Goal: Task Accomplishment & Management: Manage account settings

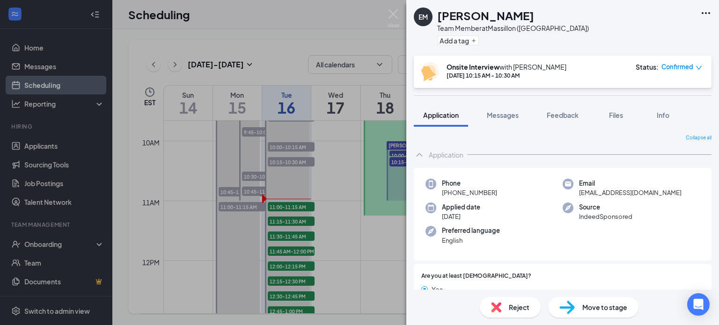
click at [609, 306] on span "Move to stage" at bounding box center [604, 307] width 45 height 10
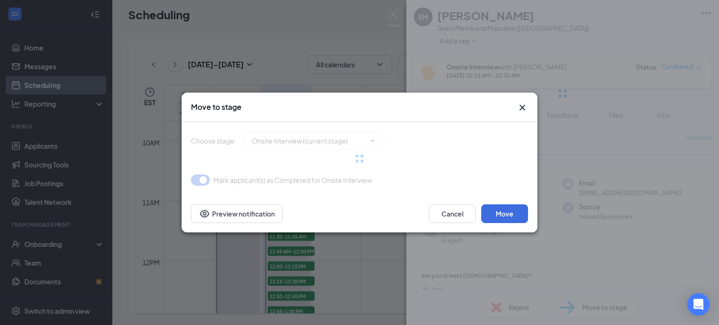
type input "Hiring Complete (final stage)"
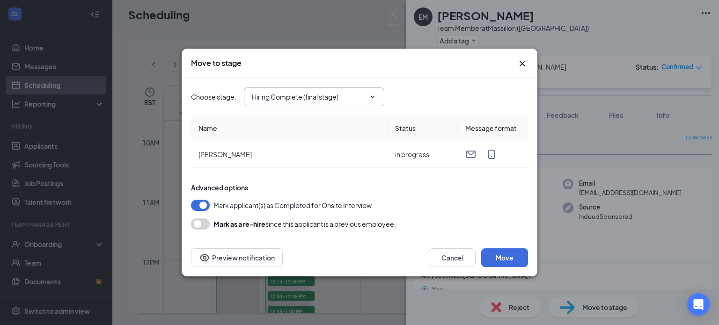
click at [349, 106] on span "Hiring Complete (final stage)" at bounding box center [314, 96] width 140 height 19
click at [369, 97] on icon "ChevronDown" at bounding box center [372, 96] width 7 height 7
click at [376, 95] on icon "ChevronDown" at bounding box center [372, 96] width 7 height 7
click at [516, 257] on button "Move" at bounding box center [504, 257] width 47 height 19
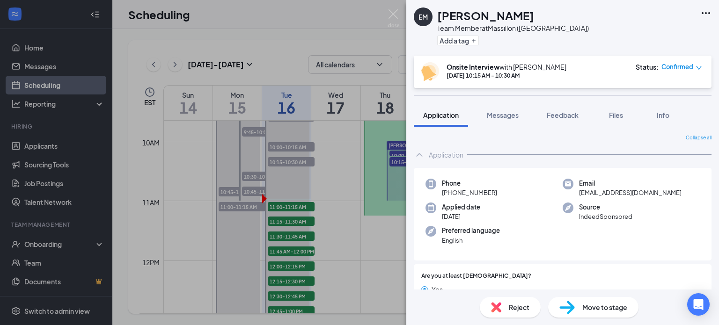
click at [583, 304] on span "Move to stage" at bounding box center [604, 307] width 45 height 10
type input "Hiring Complete (final stage)"
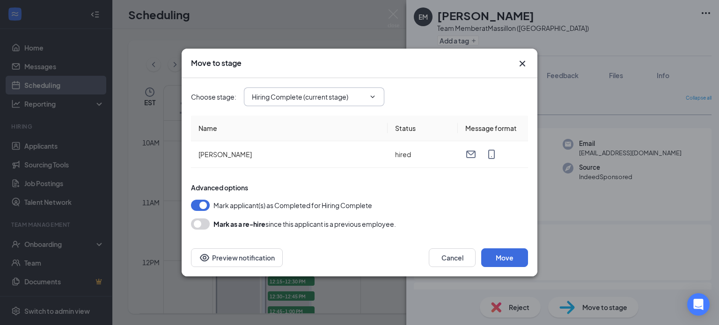
click at [341, 99] on input "Hiring Complete (current stage)" at bounding box center [308, 97] width 113 height 10
drag, startPoint x: 341, startPoint y: 99, endPoint x: 341, endPoint y: 144, distance: 45.4
click at [341, 106] on span "Hiring Complete (current stage) Application Availability Review Stage Onsite In…" at bounding box center [314, 96] width 140 height 19
click at [466, 212] on div "Advanced options Mark applicant(s) as Completed for Hiring Complete Mark as a r…" at bounding box center [359, 206] width 337 height 47
click at [522, 63] on icon "Cross" at bounding box center [521, 63] width 11 height 11
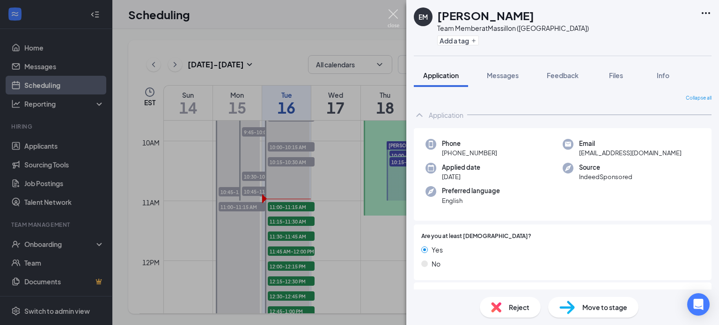
click at [392, 12] on img at bounding box center [393, 18] width 12 height 18
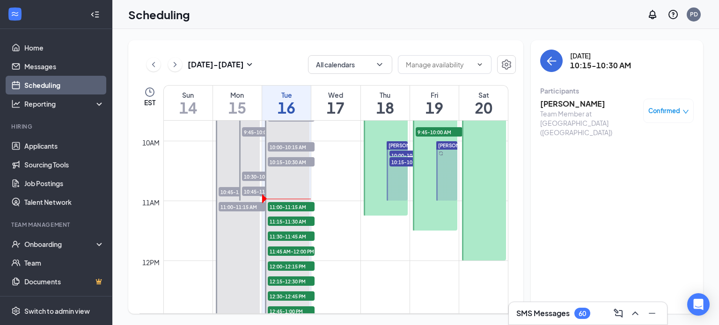
click at [565, 104] on h3 "[PERSON_NAME]" at bounding box center [589, 104] width 98 height 10
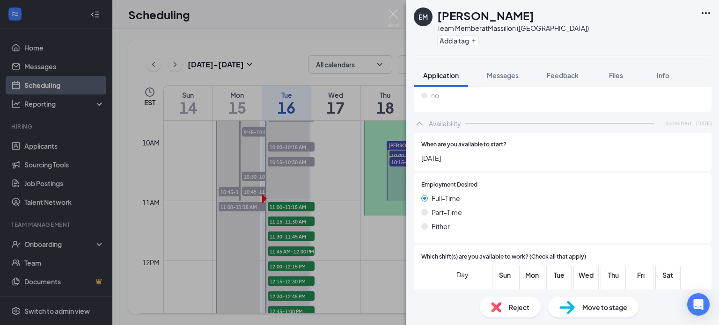
scroll to position [731, 0]
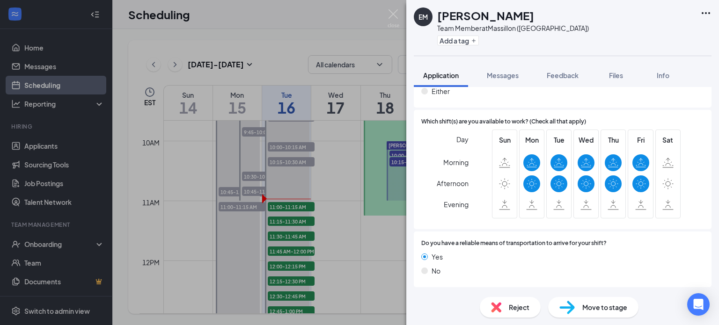
click at [610, 305] on span "Move to stage" at bounding box center [604, 307] width 45 height 10
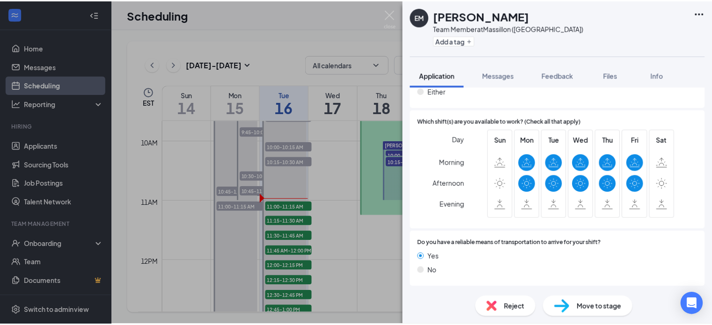
scroll to position [727, 0]
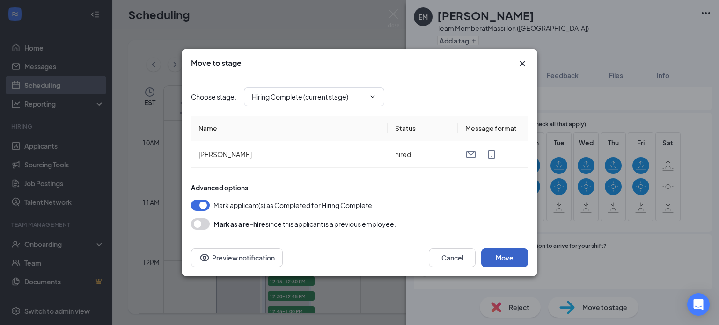
click at [507, 258] on button "Move" at bounding box center [504, 257] width 47 height 19
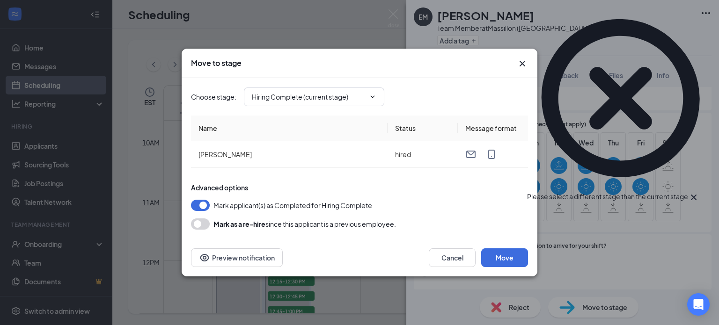
click at [521, 63] on icon "Cross" at bounding box center [522, 64] width 6 height 6
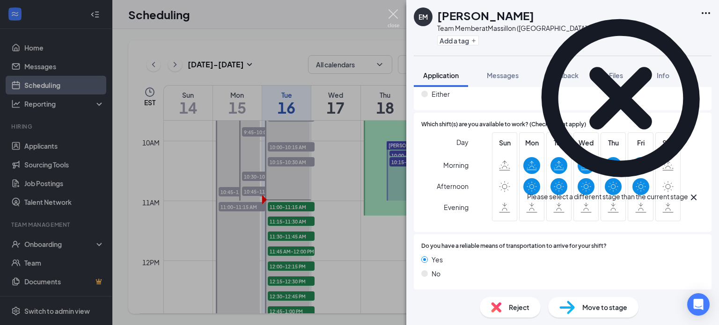
click at [393, 15] on img at bounding box center [393, 18] width 12 height 18
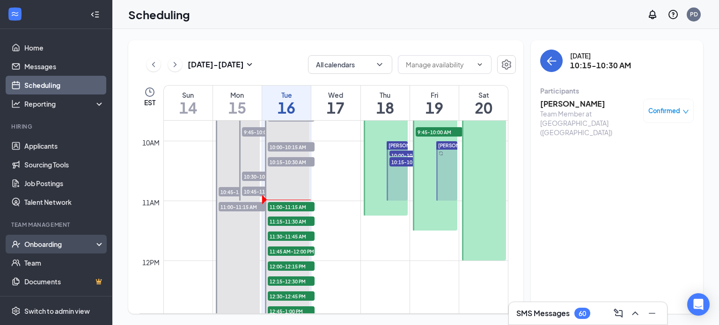
drag, startPoint x: 59, startPoint y: 247, endPoint x: 39, endPoint y: 247, distance: 20.6
click at [39, 247] on div "Onboarding" at bounding box center [60, 244] width 72 height 9
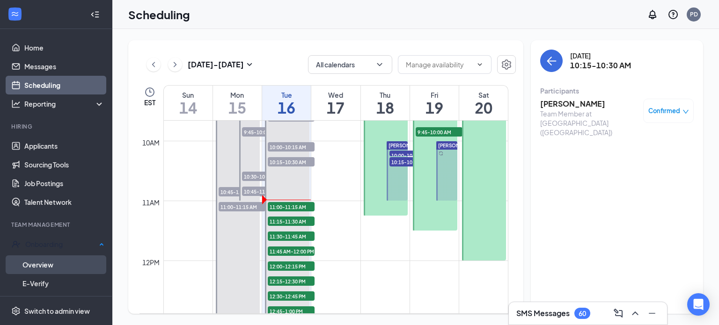
click at [41, 261] on link "Overview" at bounding box center [63, 264] width 82 height 19
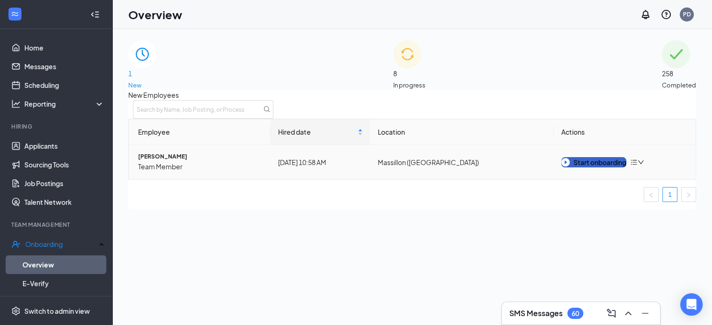
click at [600, 167] on div "Start onboarding" at bounding box center [593, 162] width 65 height 10
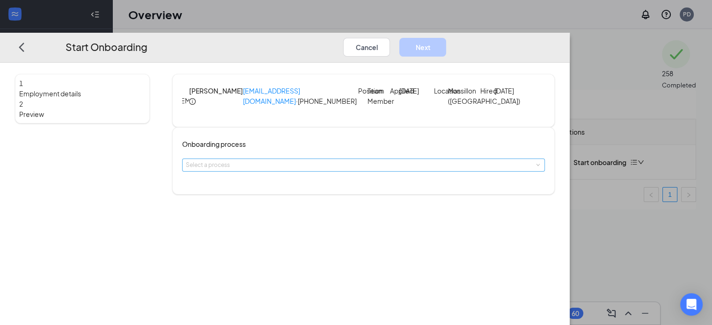
click at [311, 170] on div "Select a process" at bounding box center [361, 164] width 351 height 9
click at [300, 210] on span "Team Member Onboarding" at bounding box center [264, 207] width 71 height 7
click at [346, 195] on div "Onboarding process Select a process" at bounding box center [363, 160] width 382 height 67
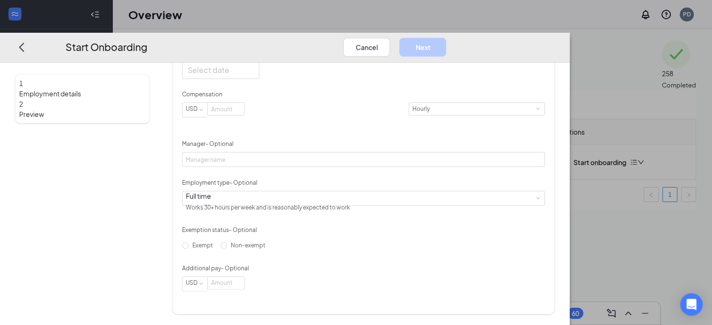
scroll to position [229, 0]
click at [254, 75] on div at bounding box center [221, 70] width 66 height 12
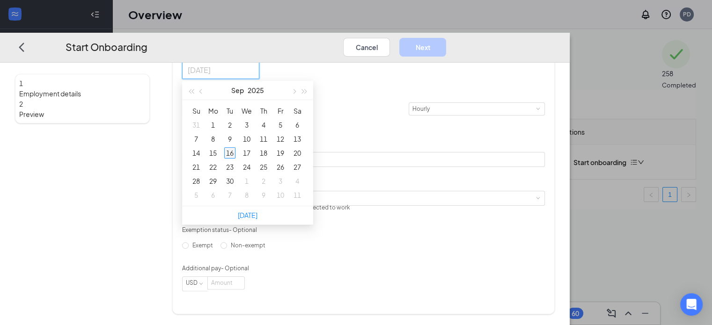
type input "[DATE]"
click at [235, 159] on div "16" at bounding box center [229, 152] width 11 height 11
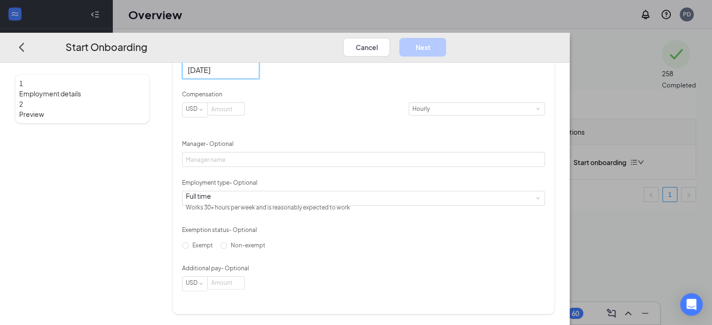
scroll to position [256, 0]
click at [244, 115] on input at bounding box center [226, 109] width 36 height 12
type input "13"
click at [485, 194] on div "Hired date [DATE] Start date [DATE] [DATE] Su Mo Tu We Th Fr Sa 31 1 2 3 4 5 6 …" at bounding box center [363, 148] width 363 height 285
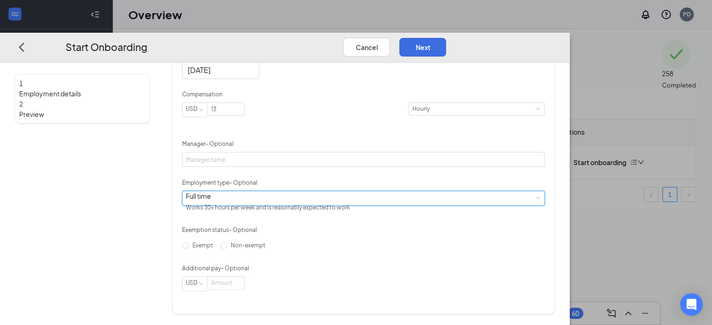
click at [331, 203] on div "Full time Works 30+ hours per week and is reasonably expected to work" at bounding box center [363, 198] width 355 height 14
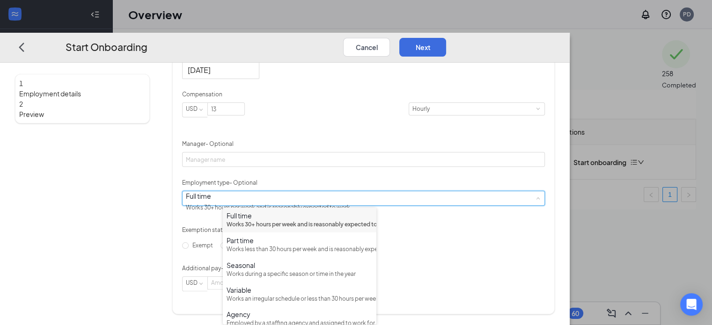
click at [407, 181] on div "Hired date [DATE] Start date [DATE] [DATE] Su Mo Tu We Th Fr Sa 31 1 2 3 4 5 6 …" at bounding box center [363, 148] width 363 height 285
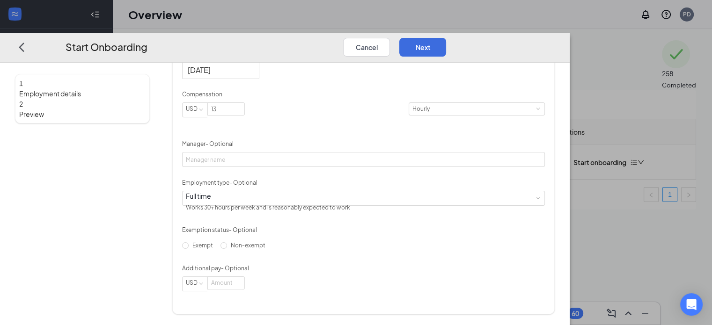
click at [407, 181] on div "Hired date [DATE] Start date [DATE] [DATE] Su Mo Tu We Th Fr Sa 31 1 2 3 4 5 6 …" at bounding box center [363, 148] width 363 height 285
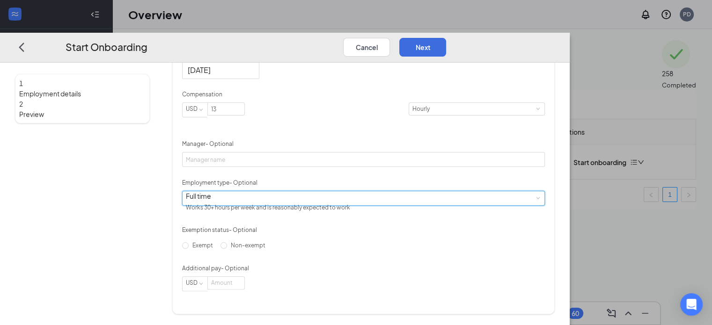
click at [535, 196] on span at bounding box center [537, 198] width 4 height 4
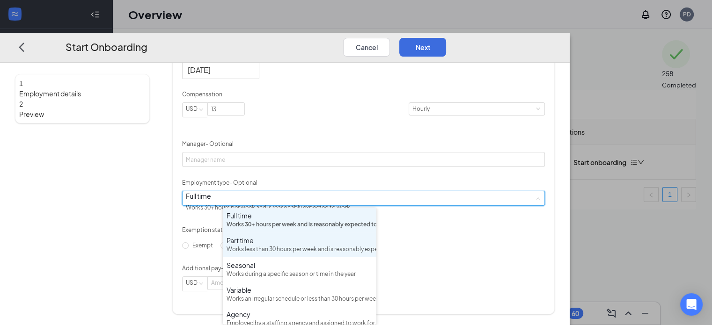
click at [309, 254] on div "Works less than 30 hours per week and is reasonably expected to work" at bounding box center [299, 249] width 146 height 9
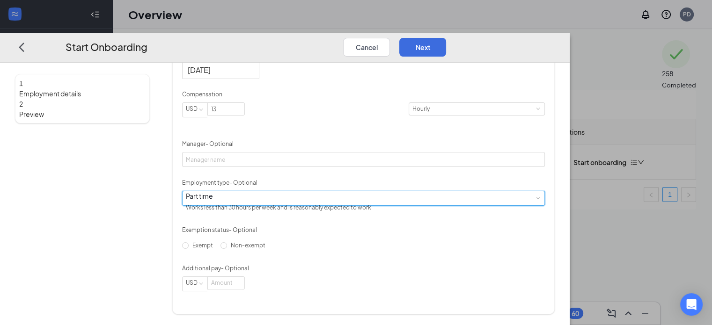
click at [407, 181] on div "Hired date [DATE] Start date [DATE] [DATE] Su Mo Tu We Th Fr Sa 31 1 2 3 4 5 6 …" at bounding box center [363, 148] width 363 height 285
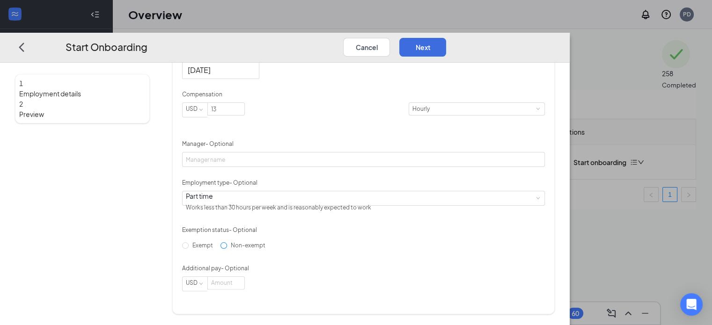
drag, startPoint x: 309, startPoint y: 262, endPoint x: 229, endPoint y: 254, distance: 79.9
click at [229, 254] on div "Hired date [DATE] Start date [DATE] [DATE] Su Mo Tu We Th Fr Sa 31 1 2 3 4 5 6 …" at bounding box center [363, 148] width 363 height 285
click at [227, 248] on input "Non-exempt" at bounding box center [223, 245] width 7 height 7
radio input "true"
click at [227, 248] on input "Non-exempt" at bounding box center [223, 245] width 7 height 7
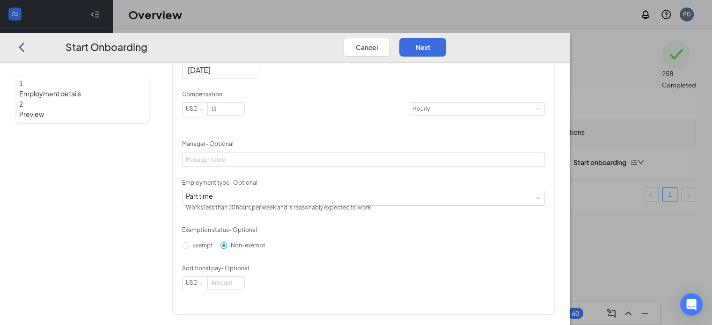
click at [227, 248] on input "Non-exempt" at bounding box center [223, 245] width 7 height 7
click at [522, 258] on div "Hired date [DATE] Start date [DATE] [DATE] Su Mo Tu We Th Fr Sa 31 1 2 3 4 5 6 …" at bounding box center [363, 148] width 363 height 285
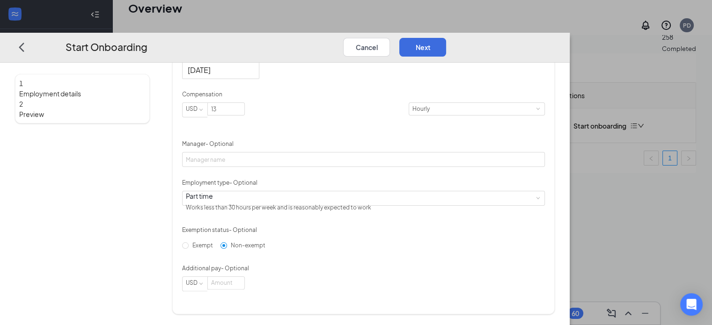
click at [530, 206] on div "Hired date [DATE] Start date [DATE] [DATE] Su Mo Tu We Th Fr Sa 31 1 2 3 4 5 6 …" at bounding box center [363, 148] width 363 height 285
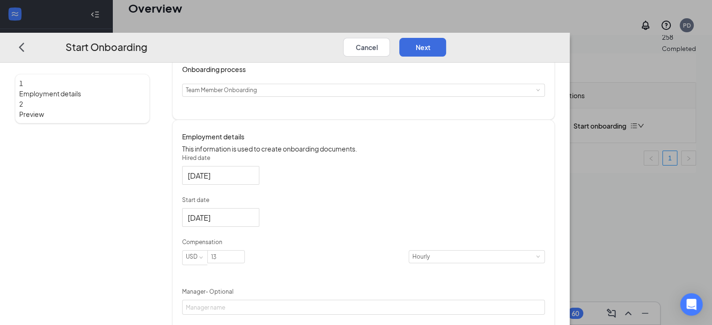
scroll to position [0, 0]
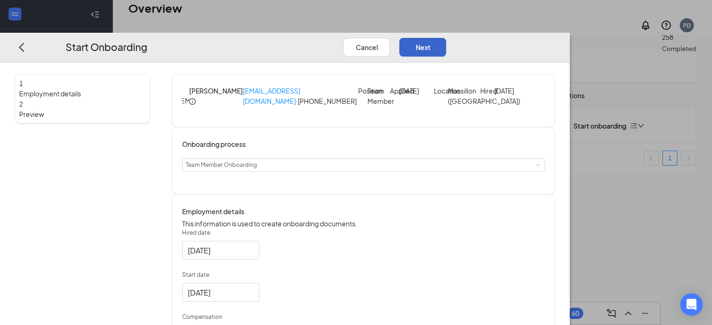
click at [446, 37] on button "Next" at bounding box center [422, 46] width 47 height 19
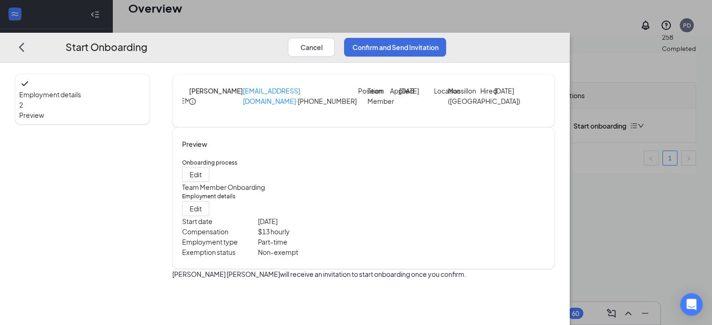
scroll to position [4, 0]
click at [446, 37] on button "Confirm and Send Invitation" at bounding box center [395, 46] width 102 height 19
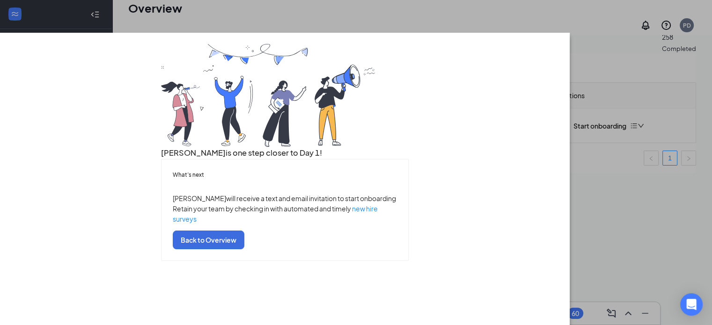
scroll to position [0, 0]
click at [408, 159] on div "[PERSON_NAME] is one step closer to Day 1!" at bounding box center [284, 101] width 247 height 115
click at [408, 55] on div "[PERSON_NAME] is one step closer to Day 1!" at bounding box center [284, 101] width 247 height 115
click at [516, 166] on div "[PERSON_NAME] is one step closer to Day 1! What’s next [PERSON_NAME] will recei…" at bounding box center [284, 152] width 539 height 217
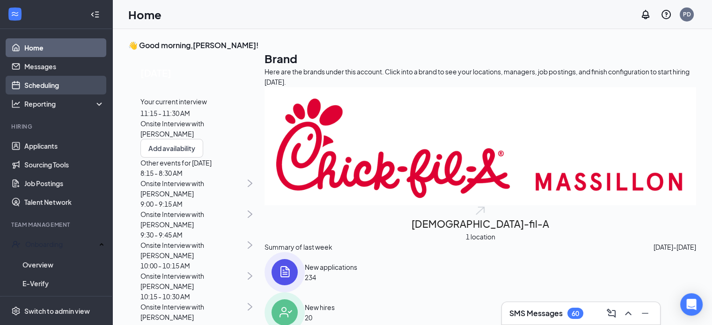
click at [49, 86] on link "Scheduling" at bounding box center [64, 85] width 80 height 19
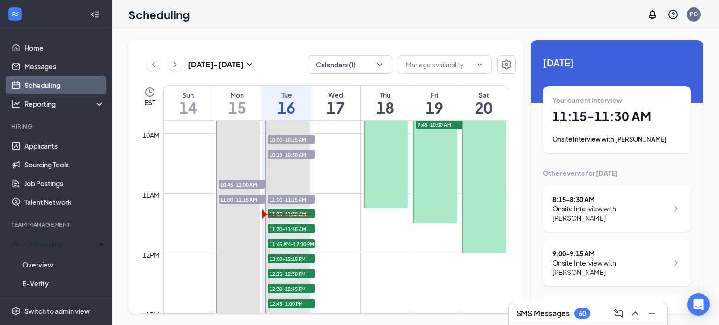
scroll to position [586, 0]
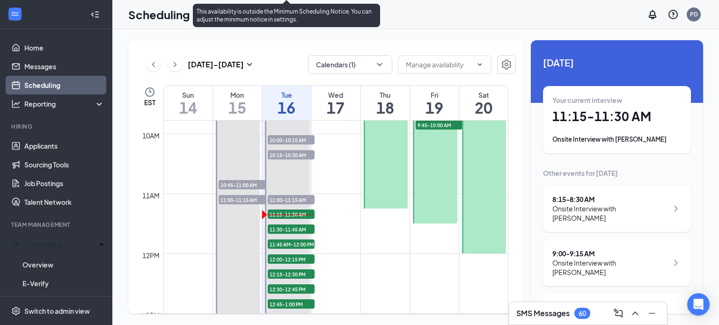
click at [305, 197] on span "11:00-11:15 AM" at bounding box center [291, 199] width 47 height 9
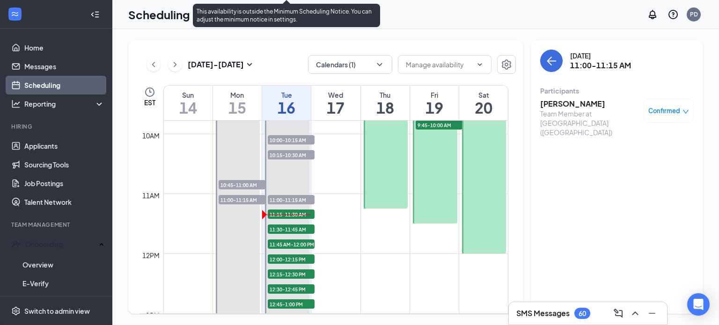
scroll to position [559, 0]
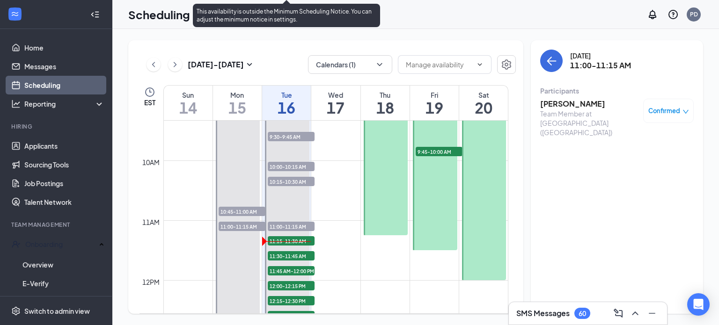
click at [300, 184] on span "10:15-10:30 AM" at bounding box center [291, 181] width 47 height 9
click at [298, 166] on span "10:00-10:15 AM" at bounding box center [291, 166] width 47 height 9
click at [292, 228] on span "11:00-11:15 AM" at bounding box center [291, 226] width 47 height 9
click at [291, 240] on span "11:15-11:30 AM" at bounding box center [291, 240] width 47 height 9
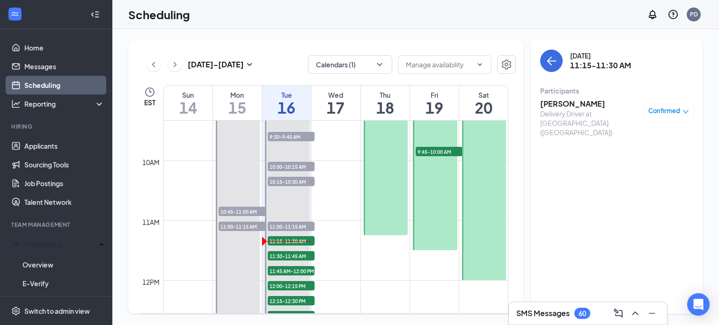
click at [571, 100] on h3 "[PERSON_NAME]" at bounding box center [589, 104] width 98 height 10
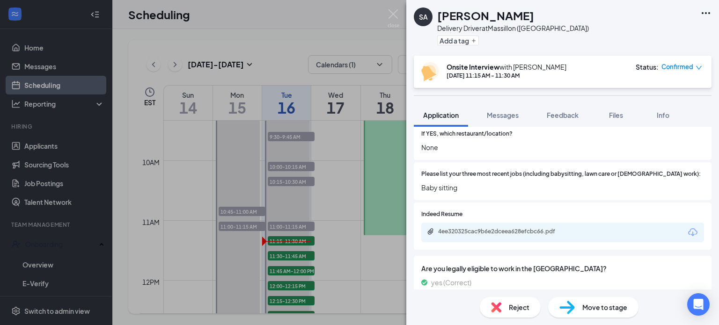
scroll to position [423, 0]
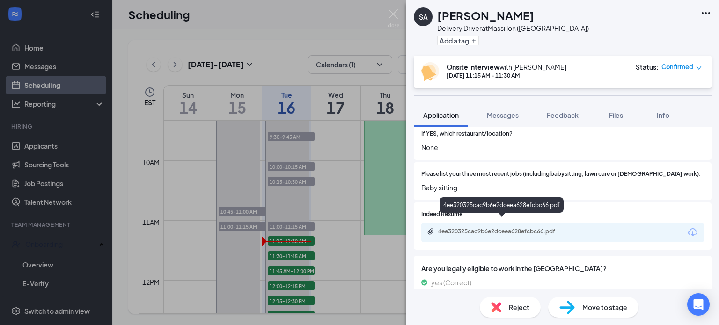
click at [523, 228] on div "4ee320325cac9b6e2dceea628efcbc66.pdf" at bounding box center [503, 231] width 131 height 7
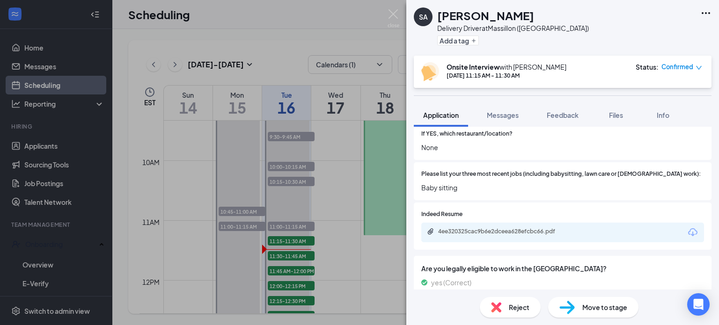
drag, startPoint x: 311, startPoint y: 187, endPoint x: 278, endPoint y: 209, distance: 39.7
click at [278, 209] on div "SA [PERSON_NAME] Delivery Driver at [GEOGRAPHIC_DATA] ([GEOGRAPHIC_DATA]) Add a…" at bounding box center [359, 162] width 719 height 325
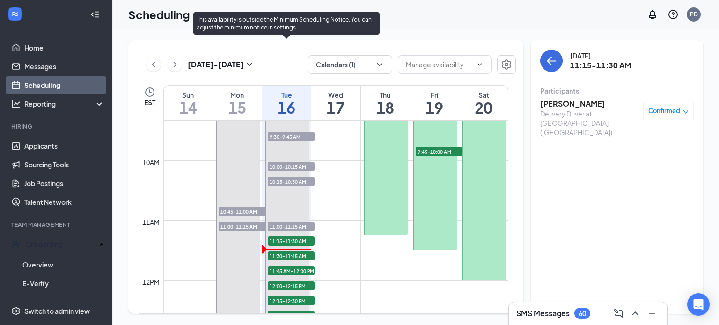
click at [283, 228] on span "11:00-11:15 AM" at bounding box center [291, 226] width 47 height 9
click at [280, 238] on span "11:15-11:30 AM" at bounding box center [291, 240] width 47 height 9
click at [302, 226] on span "11:00-11:15 AM" at bounding box center [291, 226] width 47 height 9
click at [295, 254] on span "11:30-11:45 AM" at bounding box center [291, 255] width 47 height 9
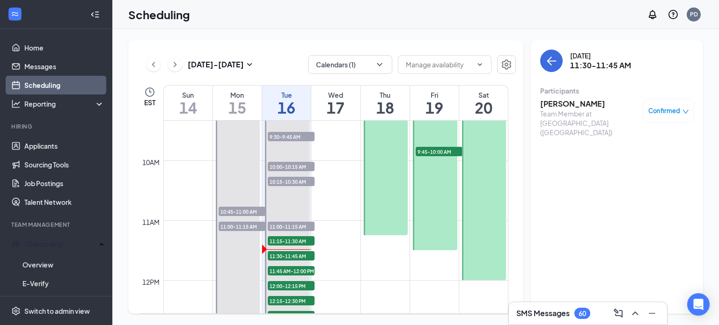
click at [568, 104] on h3 "[PERSON_NAME]" at bounding box center [589, 104] width 98 height 10
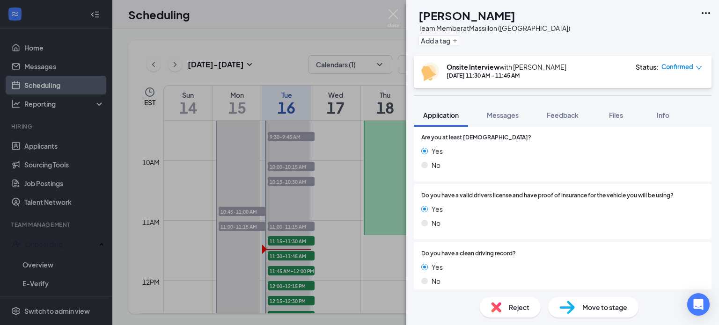
scroll to position [138, 0]
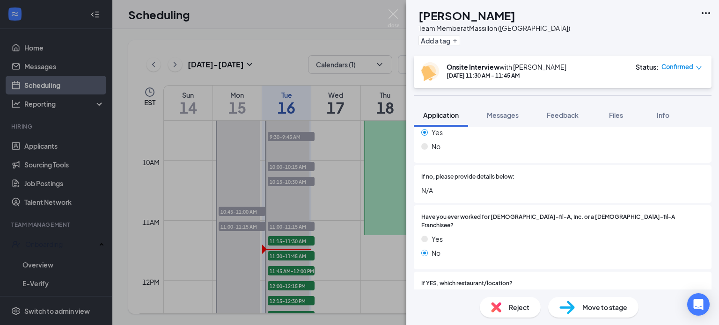
click at [558, 238] on div "Yes No" at bounding box center [562, 248] width 283 height 28
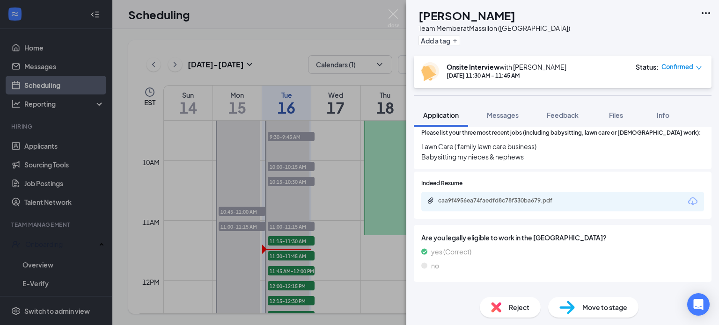
scroll to position [458, 0]
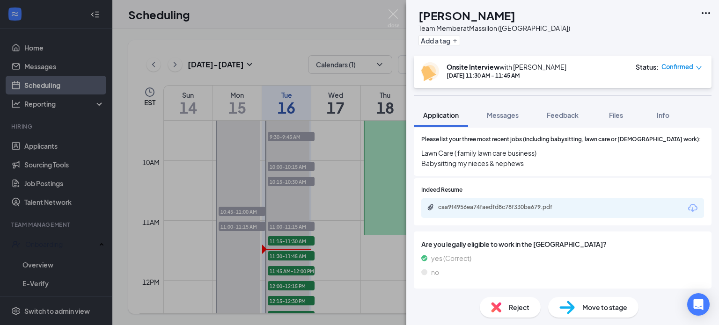
click at [523, 203] on div "caa9f4956ea74faedfd8c78f330ba679.pdf" at bounding box center [503, 206] width 131 height 7
click at [393, 15] on img at bounding box center [393, 18] width 12 height 18
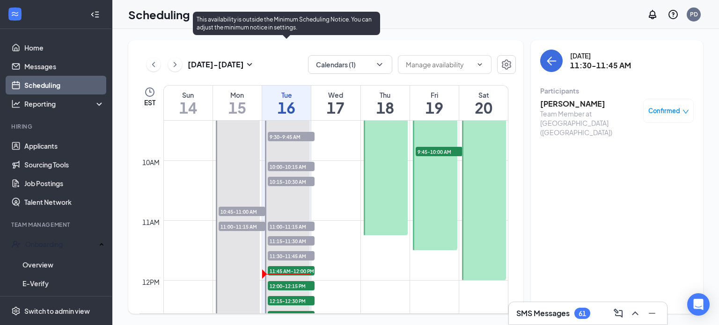
click at [284, 247] on div at bounding box center [287, 220] width 44 height 359
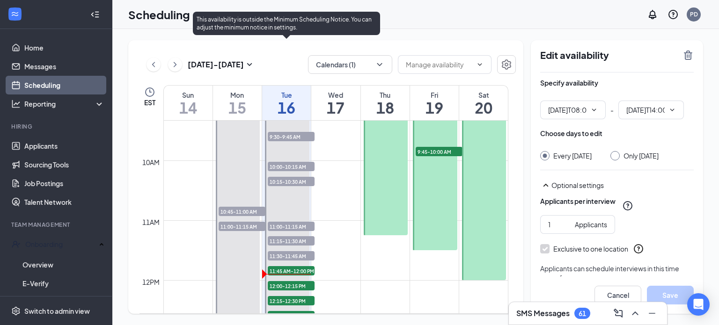
click at [280, 258] on span "11:30-11:45 AM" at bounding box center [291, 255] width 47 height 9
type input "08:00 AM"
type input "02:00 PM"
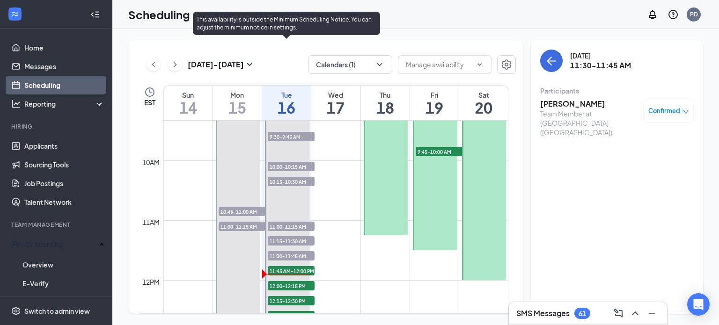
click at [290, 269] on span "11:45 AM-12:00 PM" at bounding box center [291, 270] width 47 height 9
click at [290, 284] on span "12:00-12:15 PM" at bounding box center [291, 285] width 47 height 9
click at [292, 226] on span "11:00-11:15 AM" at bounding box center [291, 226] width 47 height 9
click at [292, 246] on div "11:15-11:30 AM 1" at bounding box center [291, 240] width 49 height 11
click at [291, 251] on span "11:30-11:45 AM" at bounding box center [291, 255] width 47 height 9
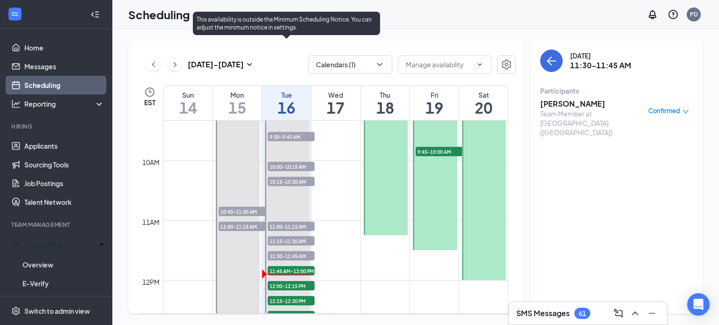
click at [290, 269] on span "11:45 AM-12:00 PM" at bounding box center [291, 270] width 47 height 9
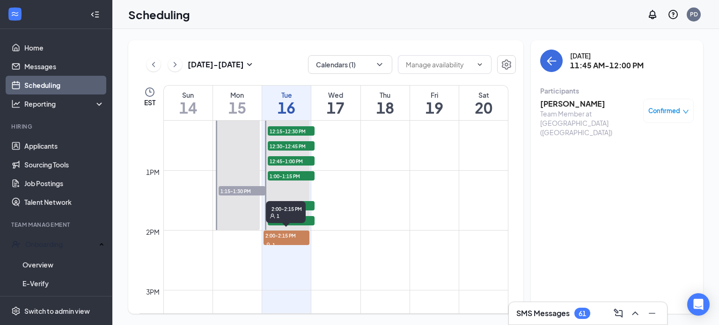
scroll to position [686, 0]
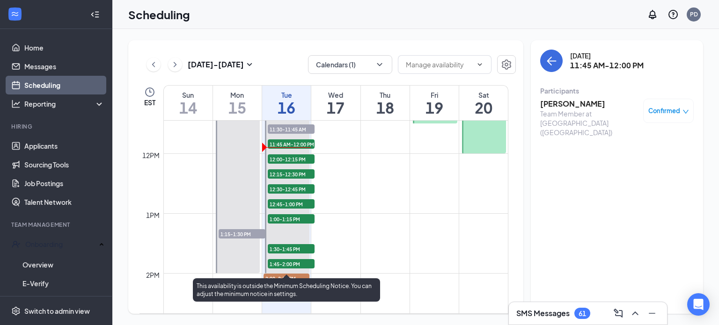
click at [298, 159] on span "12:00-12:15 PM" at bounding box center [291, 158] width 47 height 9
click at [300, 175] on span "12:15-12:30 PM" at bounding box center [291, 173] width 47 height 9
click at [283, 204] on span "12:45-1:00 PM" at bounding box center [291, 203] width 47 height 9
click at [299, 187] on span "12:30-12:45 PM" at bounding box center [291, 188] width 47 height 9
click at [304, 172] on span "12:15-12:30 PM" at bounding box center [291, 173] width 47 height 9
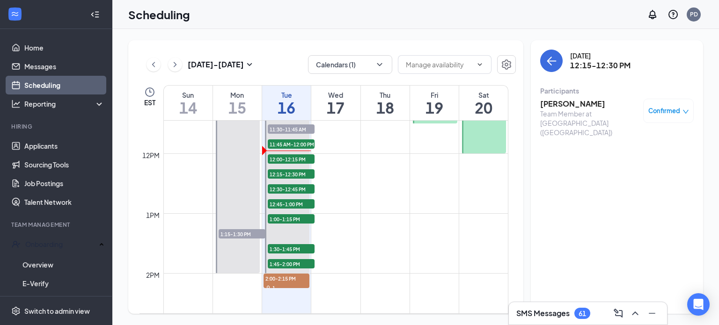
click at [569, 106] on h3 "[PERSON_NAME]" at bounding box center [589, 104] width 98 height 10
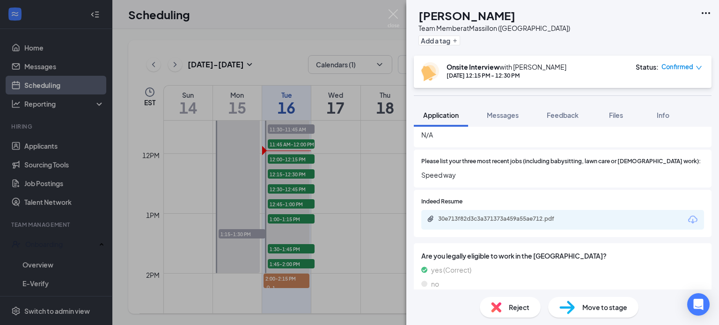
scroll to position [442, 0]
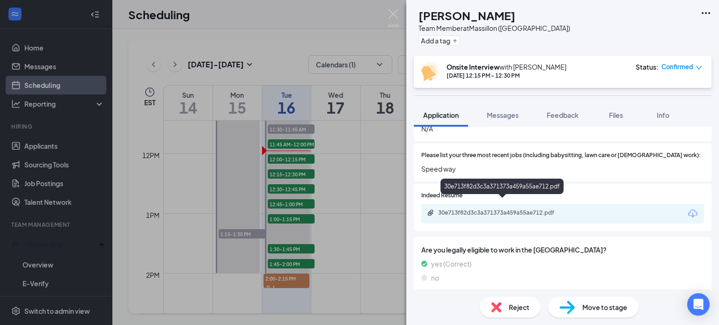
click at [507, 209] on div "30e713f82d3c3a371373a459a55ae712.pdf" at bounding box center [503, 212] width 131 height 7
